Goal: Transaction & Acquisition: Book appointment/travel/reservation

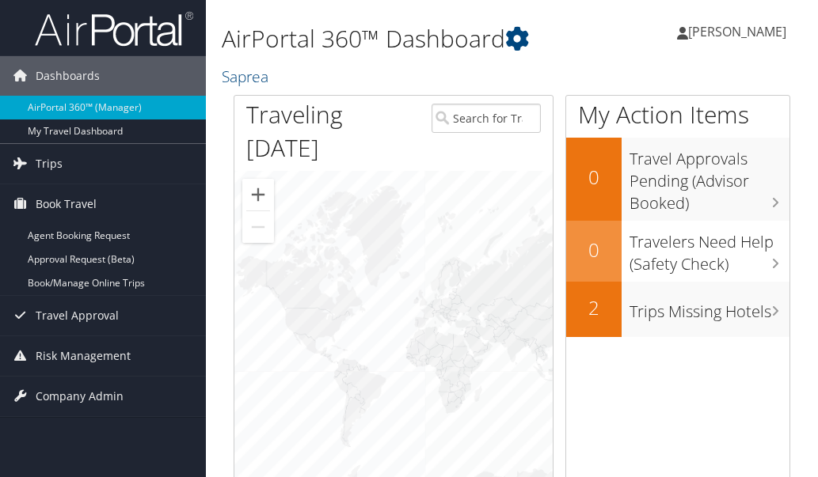
scroll to position [5, 0]
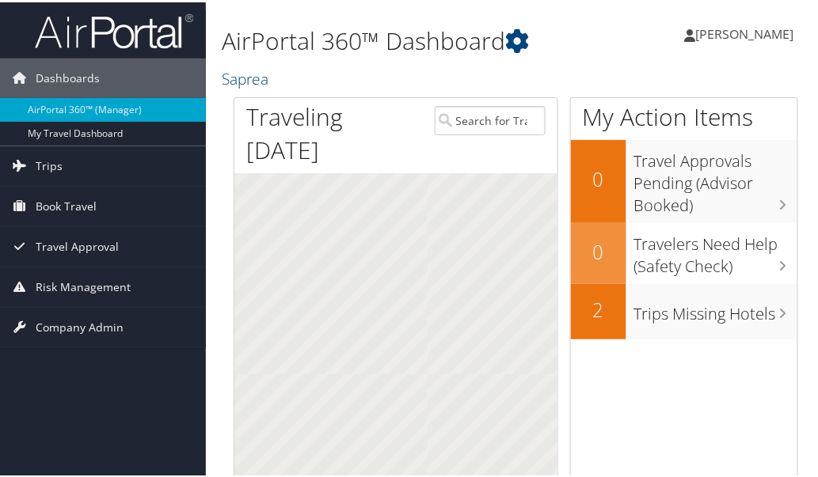
click at [719, 40] on span "[PERSON_NAME]" at bounding box center [745, 31] width 98 height 17
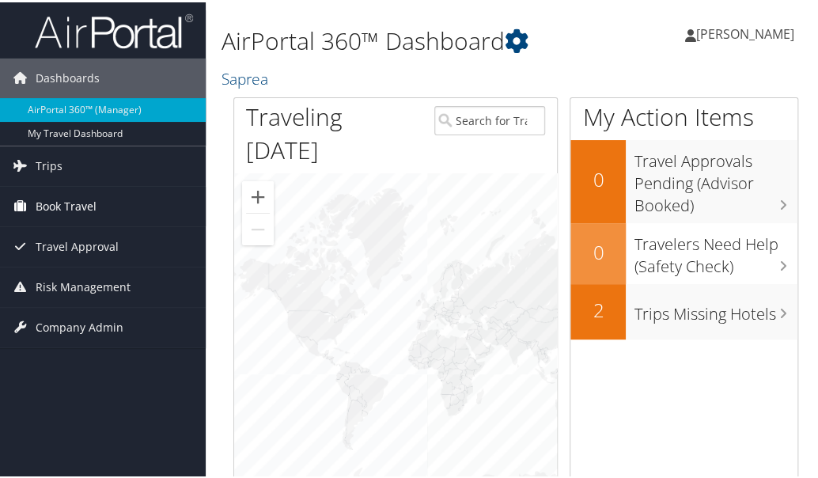
click at [83, 224] on span "Book Travel" at bounding box center [66, 204] width 61 height 40
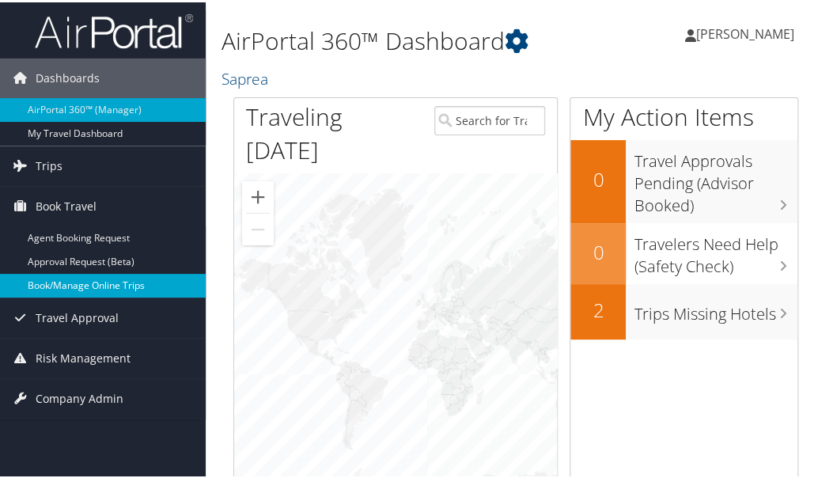
click at [60, 295] on link "Book/Manage Online Trips" at bounding box center [103, 283] width 206 height 24
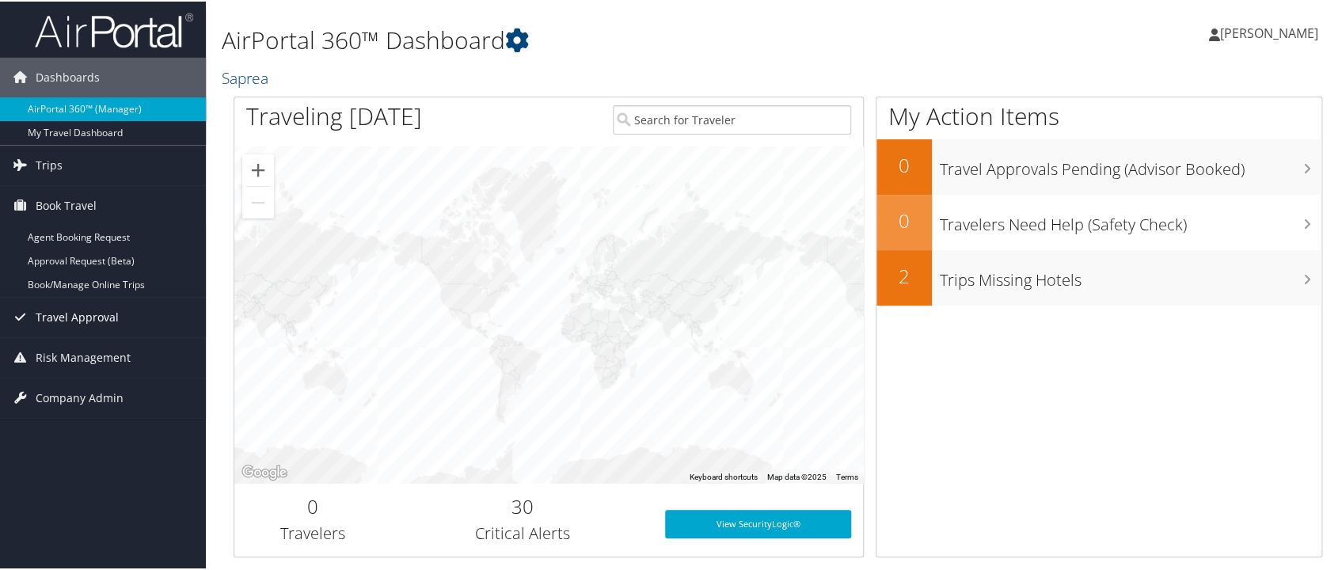
click at [66, 313] on span "Travel Approval" at bounding box center [77, 316] width 83 height 40
click at [41, 151] on span "Trips" at bounding box center [49, 164] width 27 height 40
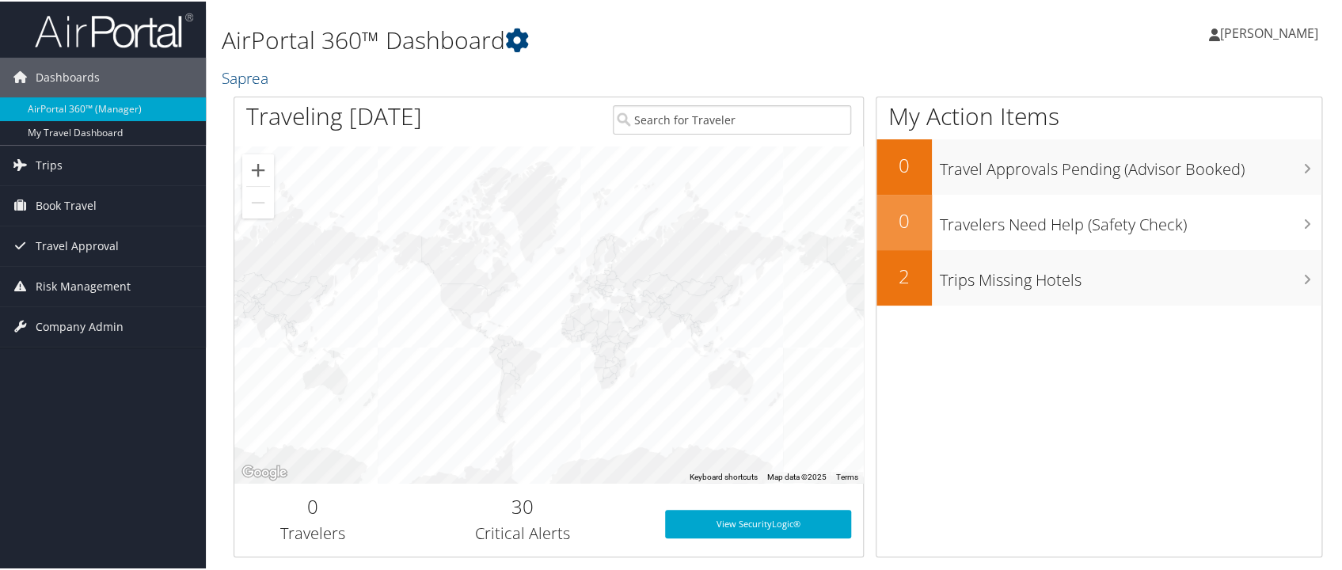
click at [1273, 30] on span "[PERSON_NAME]" at bounding box center [1269, 31] width 98 height 17
click at [1110, 21] on div "Katherine Vegge Katherine Vegge My Settings Travel Agency Contacts View Travel …" at bounding box center [1125, 38] width 450 height 61
click at [67, 200] on span "Book Travel" at bounding box center [66, 204] width 61 height 40
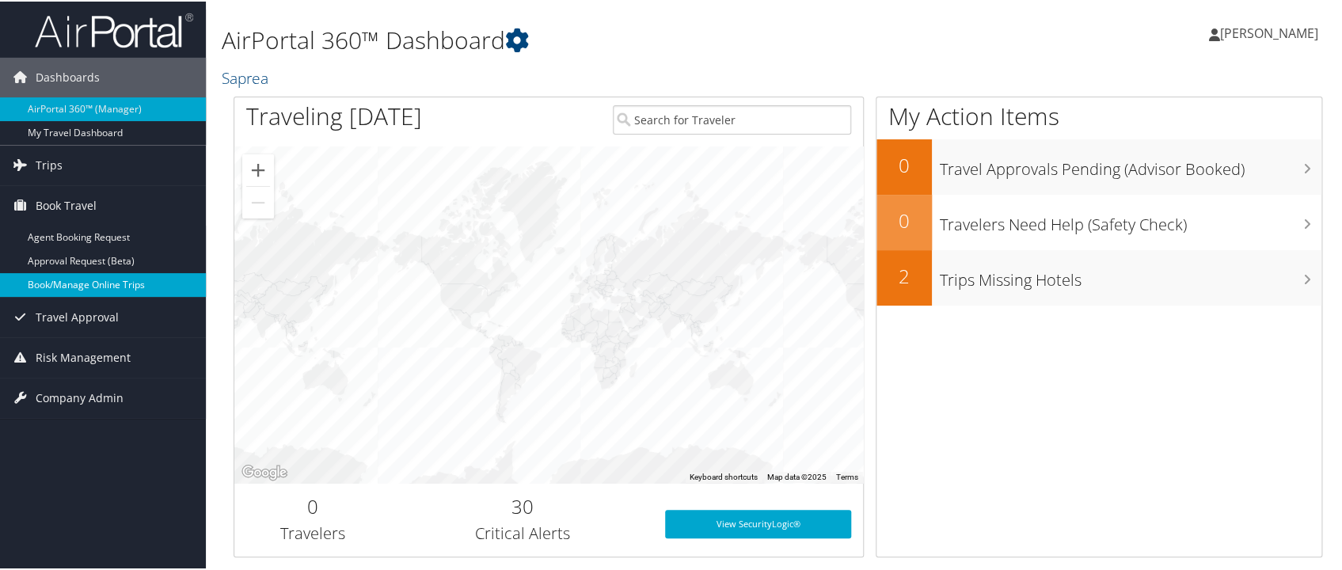
click at [64, 285] on link "Book/Manage Online Trips" at bounding box center [103, 283] width 206 height 24
